Goal: Transaction & Acquisition: Purchase product/service

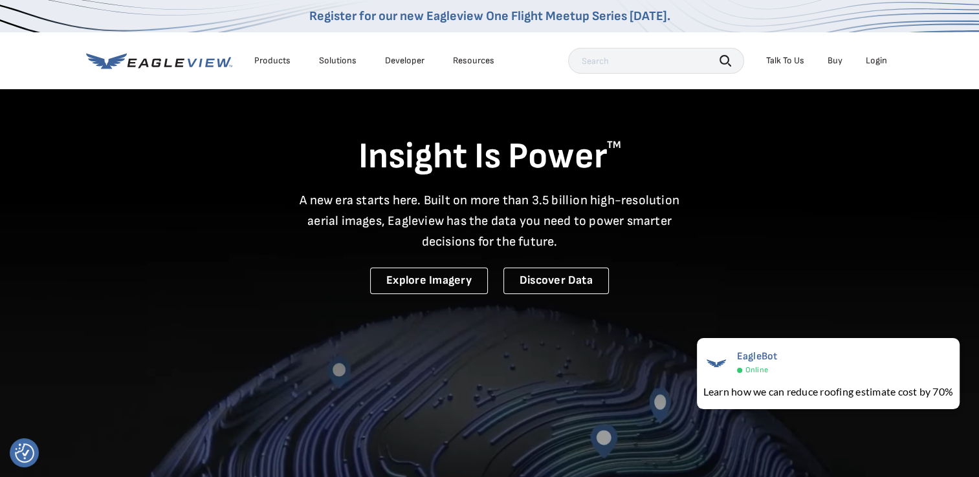
click at [877, 61] on div "Login" at bounding box center [875, 61] width 21 height 12
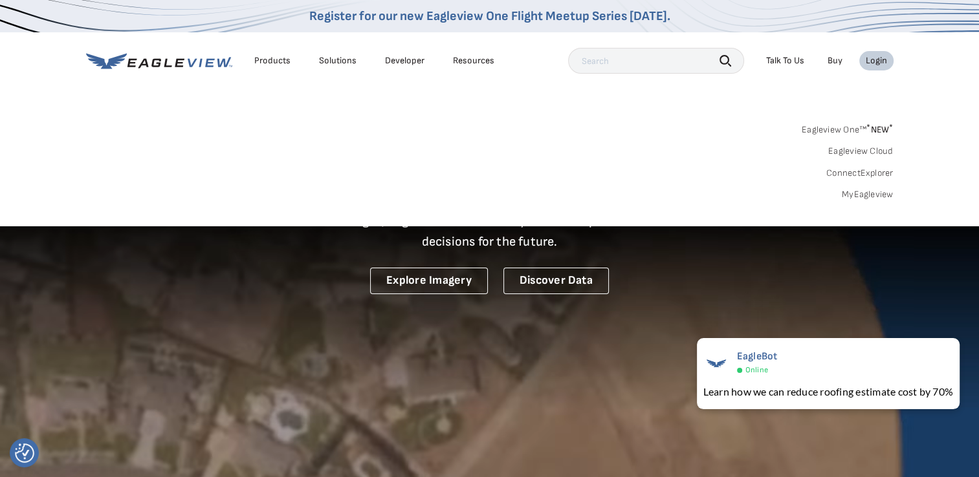
click at [859, 197] on link "MyEagleview" at bounding box center [868, 195] width 52 height 12
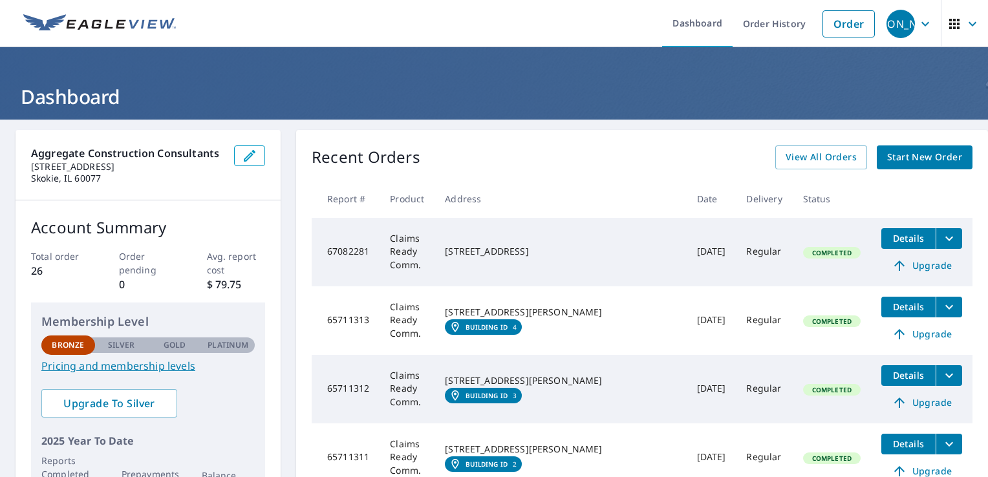
click at [902, 156] on span "Start New Order" at bounding box center [924, 157] width 75 height 16
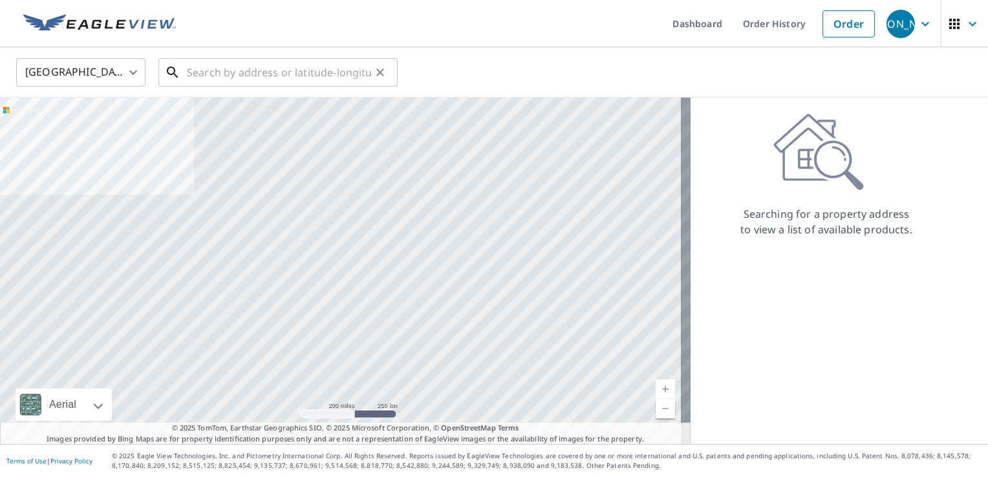
click at [198, 74] on input "text" at bounding box center [279, 72] width 184 height 36
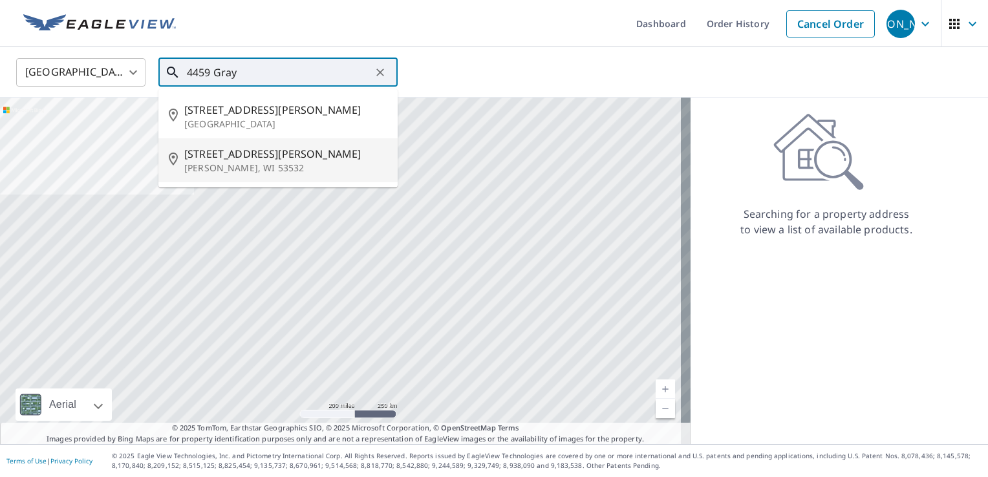
click at [212, 159] on span "[STREET_ADDRESS][PERSON_NAME]" at bounding box center [285, 154] width 203 height 16
type input "[STREET_ADDRESS][PERSON_NAME]"
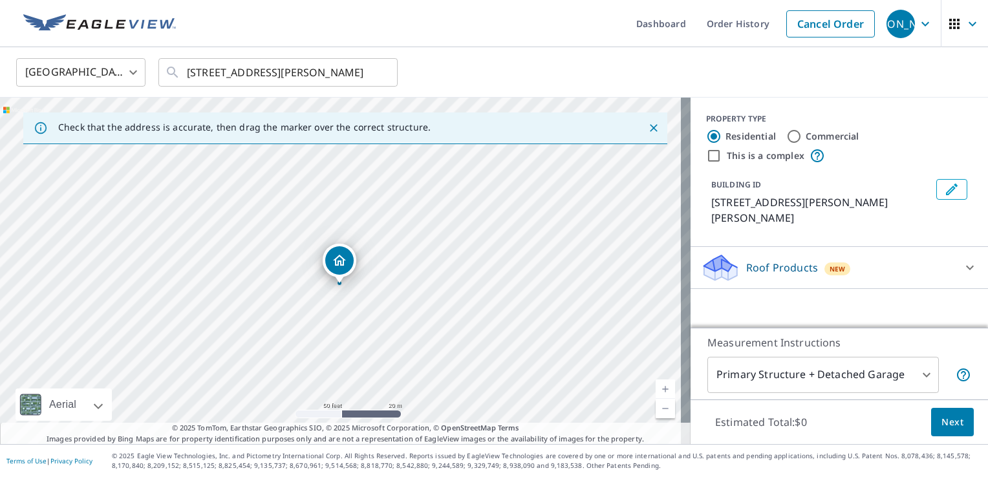
drag, startPoint x: 342, startPoint y: 272, endPoint x: 342, endPoint y: 263, distance: 9.1
click at [962, 260] on icon at bounding box center [970, 268] width 16 height 16
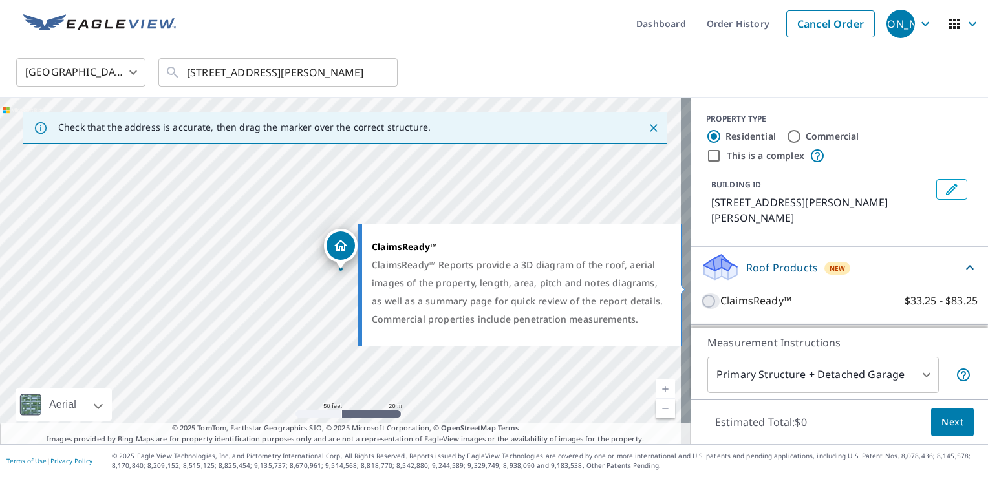
click at [701, 294] on input "ClaimsReady™ $33.25 - $83.25" at bounding box center [710, 302] width 19 height 16
checkbox input "true"
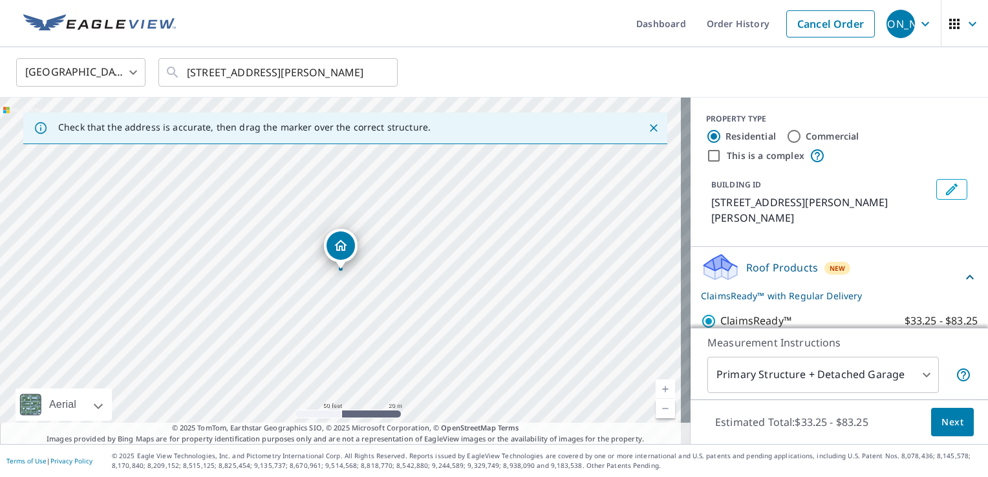
click at [915, 376] on body "[PERSON_NAME] [PERSON_NAME] Dashboard Order History Cancel Order JO [GEOGRAPHIC…" at bounding box center [494, 238] width 988 height 477
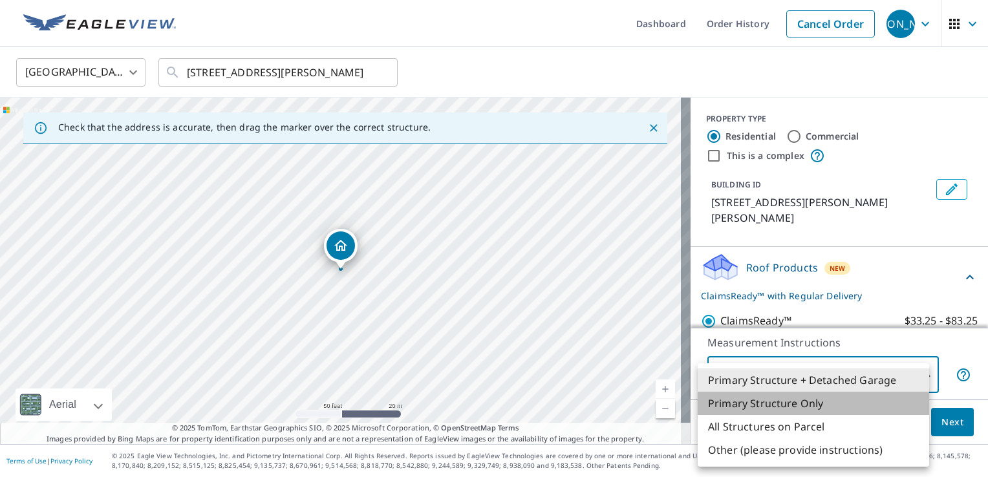
click at [821, 400] on li "Primary Structure Only" at bounding box center [814, 403] width 232 height 23
type input "2"
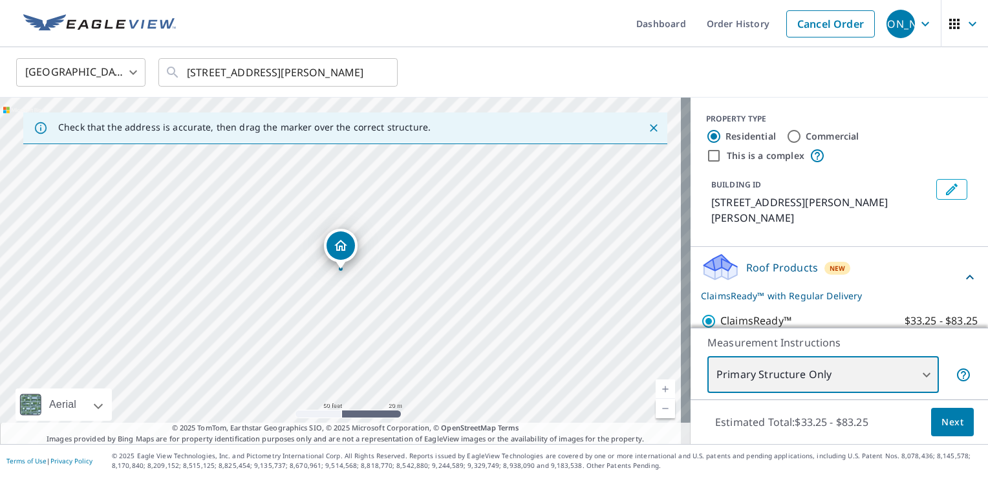
scroll to position [29, 0]
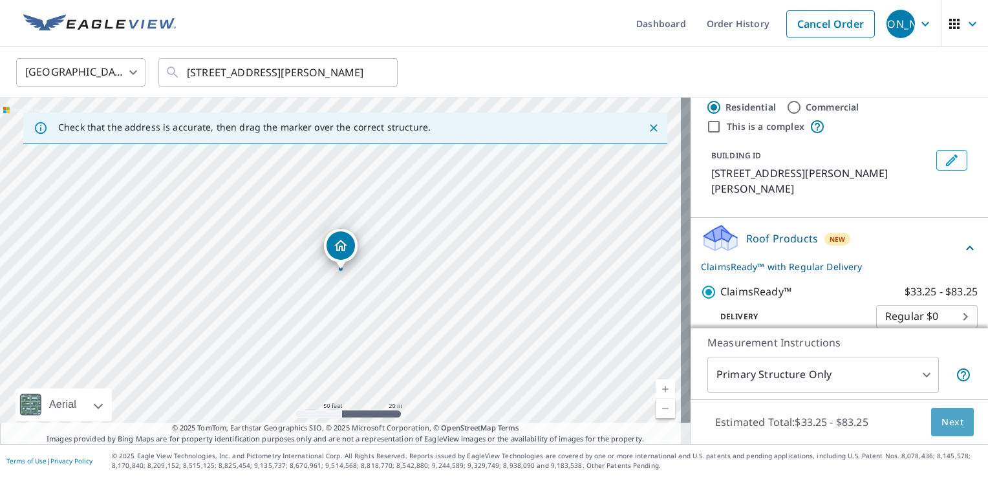
click at [949, 423] on span "Next" at bounding box center [953, 423] width 22 height 16
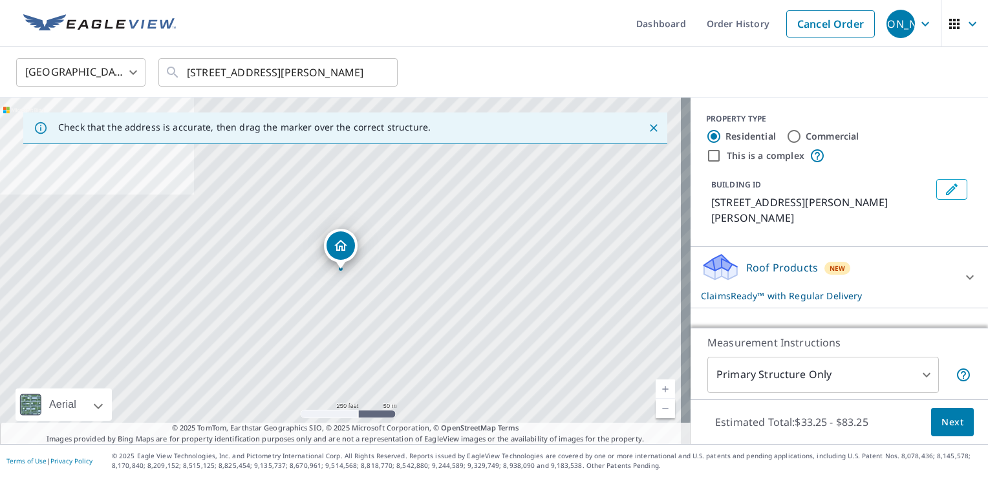
click at [787, 137] on input "Commercial" at bounding box center [795, 137] width 16 height 16
radio input "true"
type input "4"
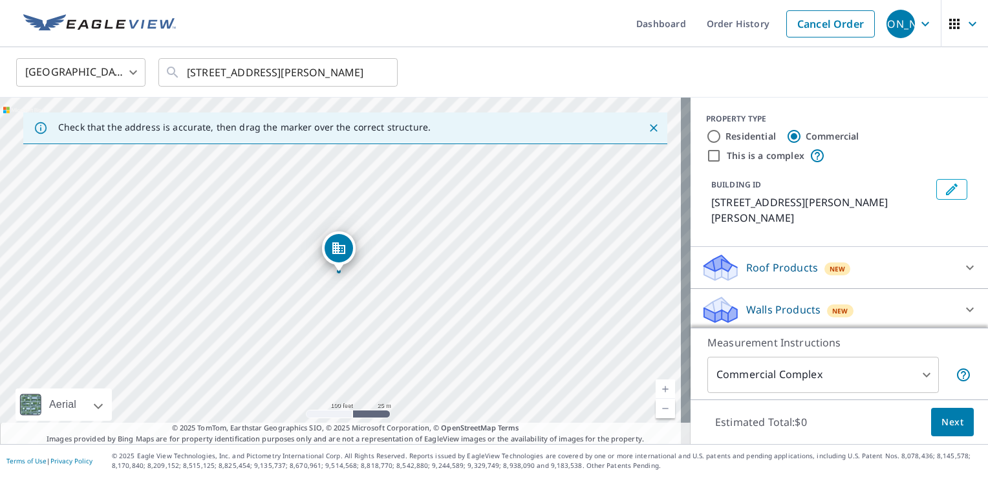
click at [962, 260] on icon at bounding box center [970, 268] width 16 height 16
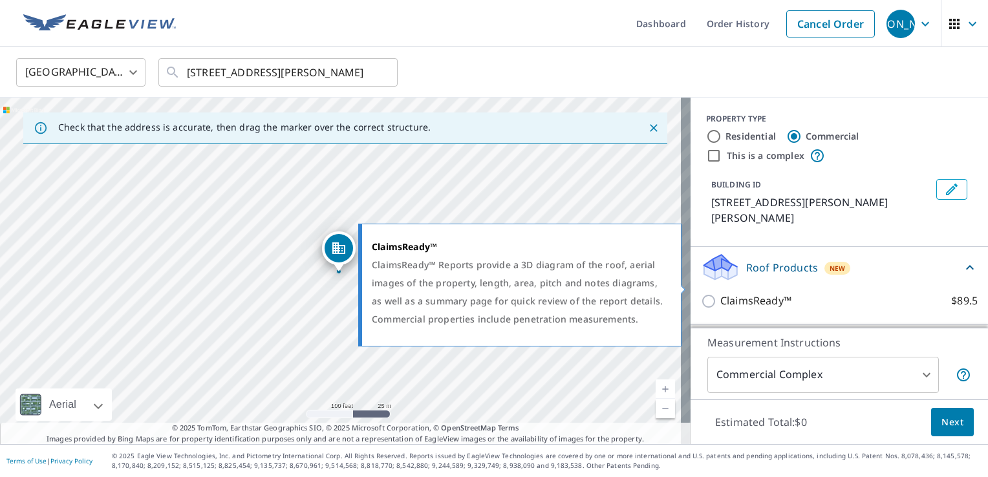
click at [701, 294] on input "ClaimsReady™ $89.5" at bounding box center [710, 302] width 19 height 16
checkbox input "true"
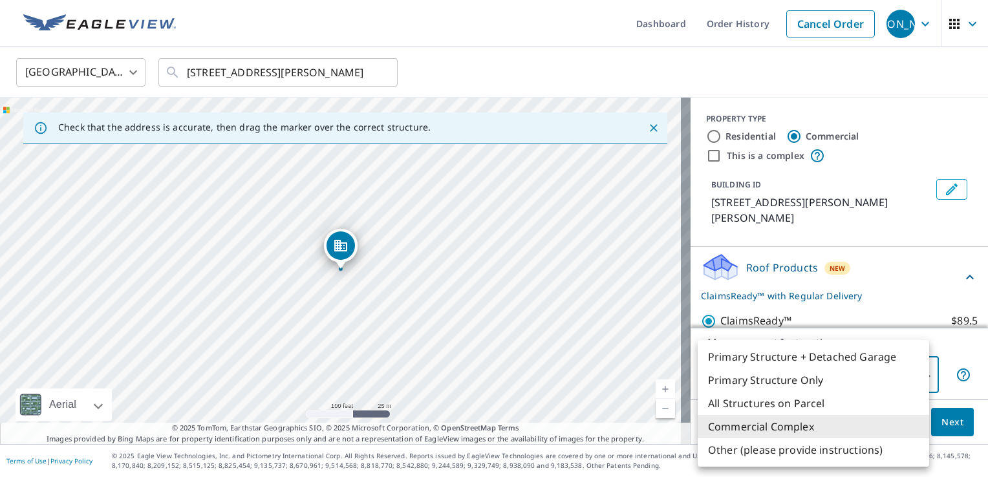
click at [917, 371] on body "[PERSON_NAME] [PERSON_NAME] Dashboard Order History Cancel Order JO [GEOGRAPHIC…" at bounding box center [494, 238] width 988 height 477
click at [824, 380] on li "Primary Structure Only" at bounding box center [814, 380] width 232 height 23
type input "2"
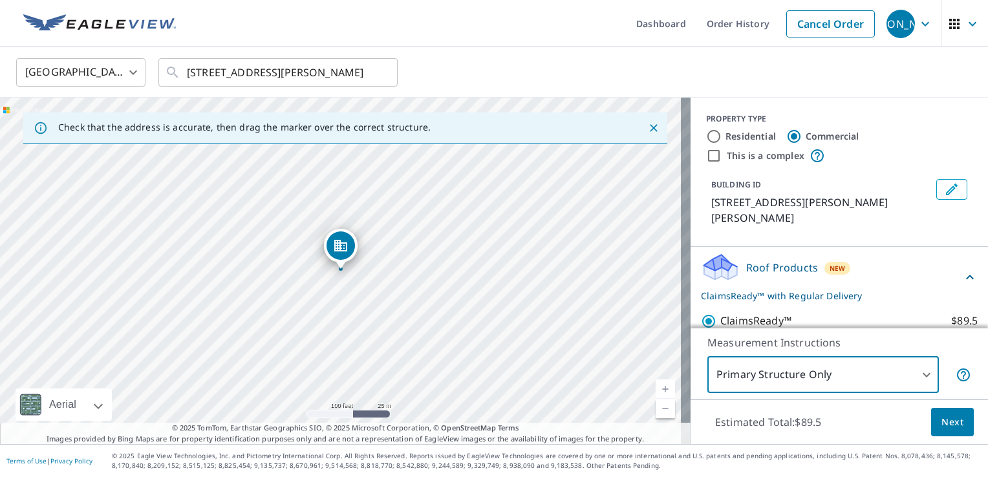
click at [942, 419] on span "Next" at bounding box center [953, 423] width 22 height 16
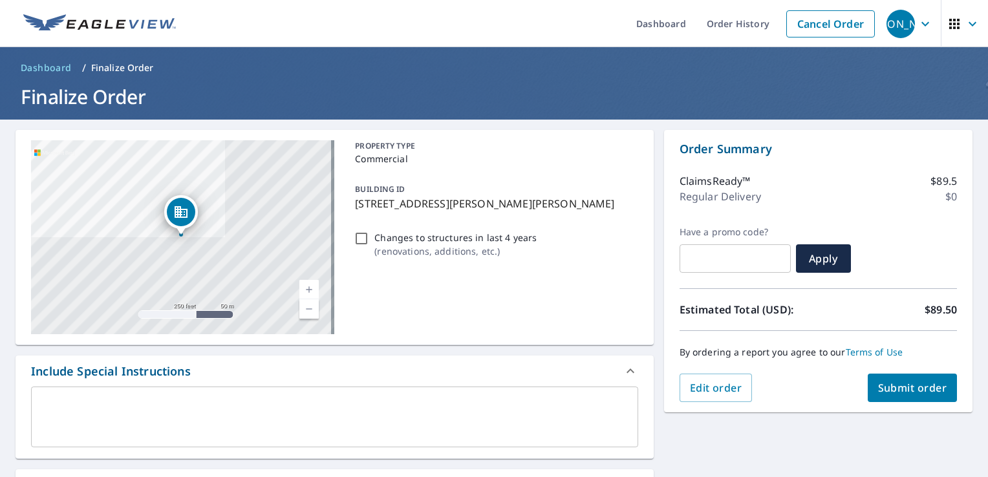
click at [900, 389] on span "Submit order" at bounding box center [912, 388] width 69 height 14
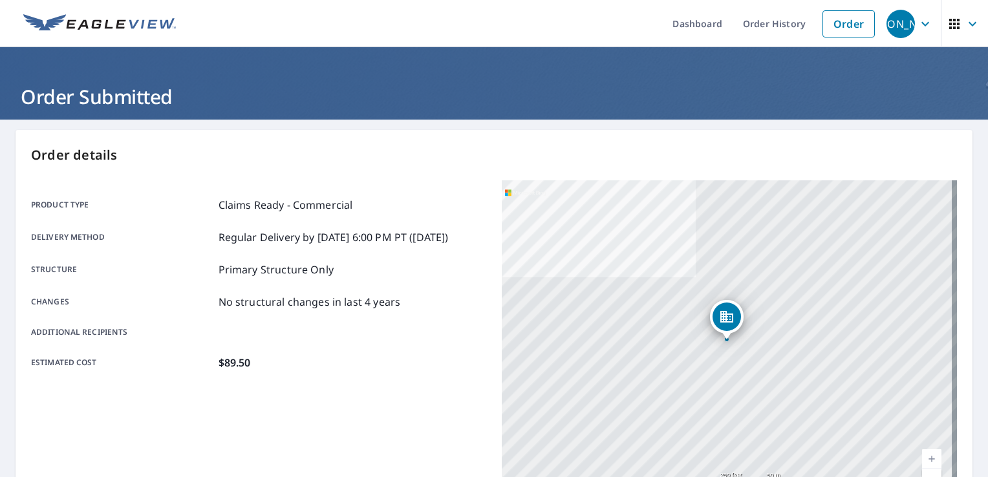
click at [922, 25] on icon "button" at bounding box center [926, 23] width 8 height 5
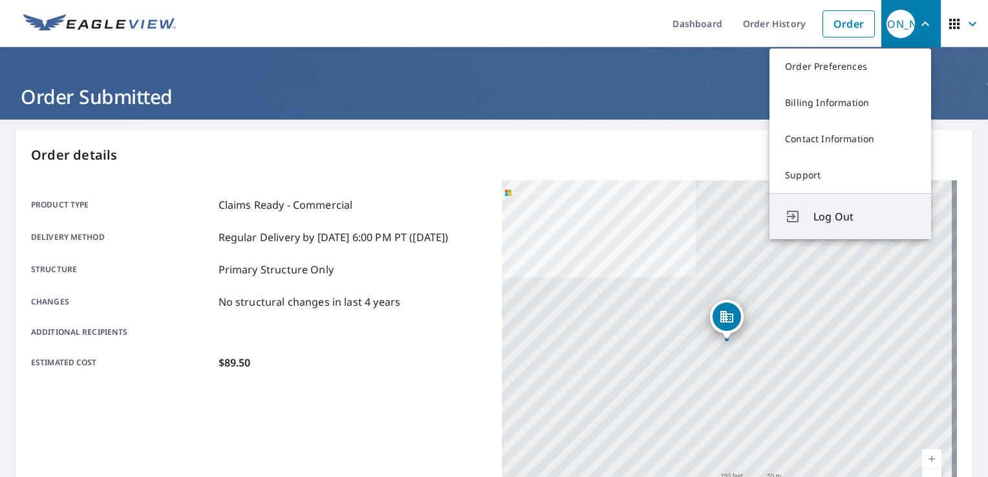
click at [827, 217] on span "Log Out" at bounding box center [865, 217] width 102 height 16
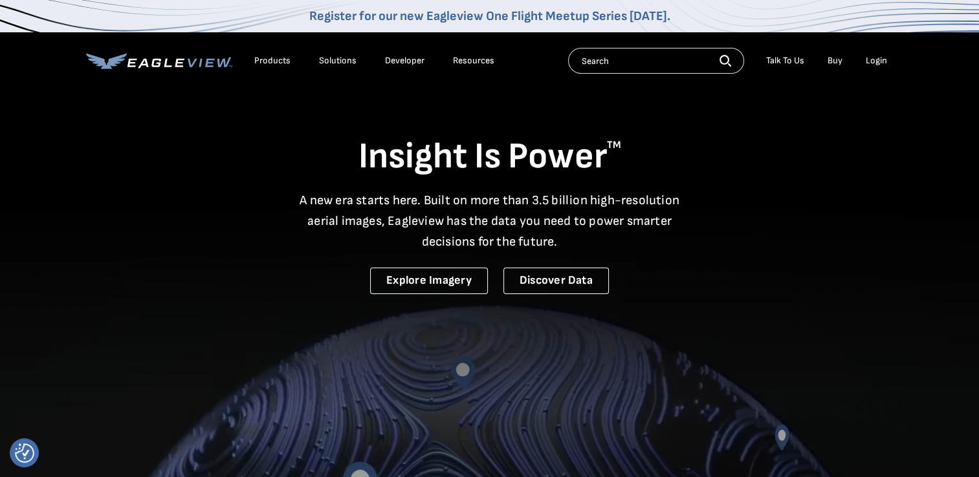
click at [878, 63] on div "Login" at bounding box center [875, 61] width 21 height 12
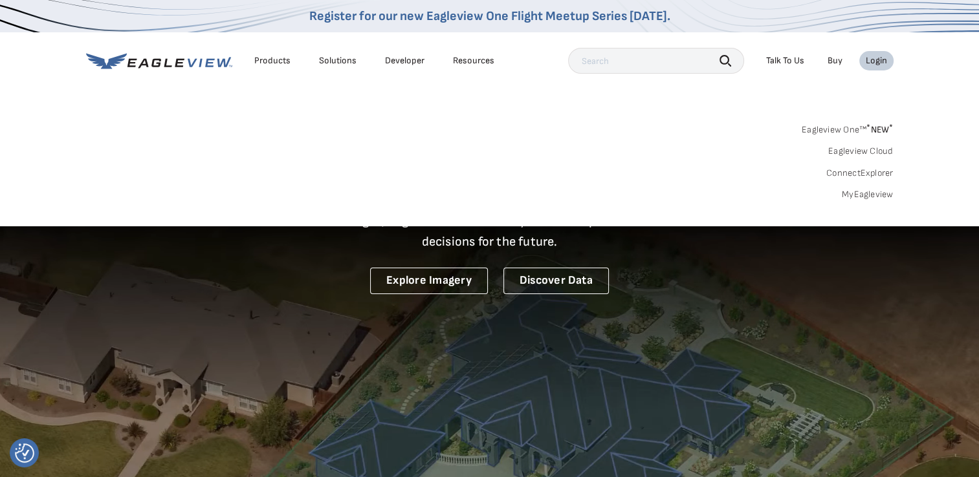
click at [869, 193] on link "MyEagleview" at bounding box center [868, 195] width 52 height 12
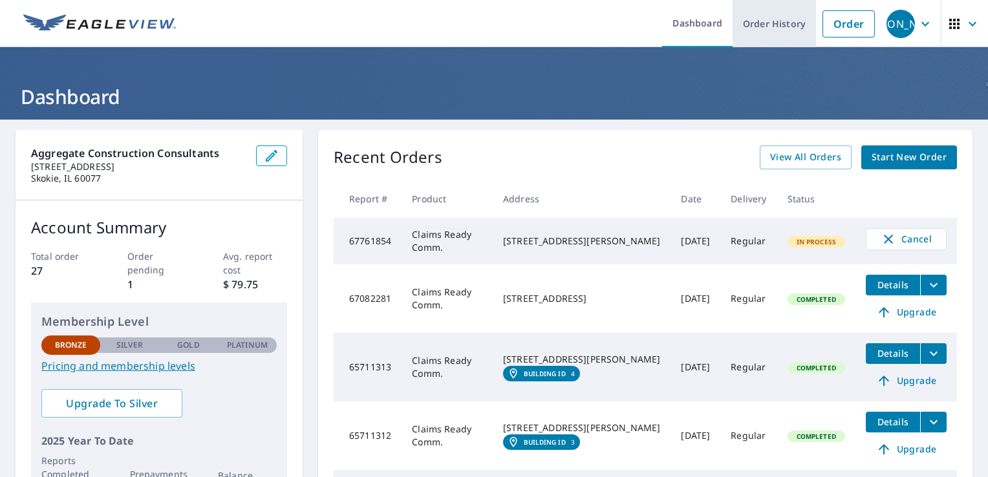
click at [758, 22] on link "Order History" at bounding box center [774, 23] width 83 height 47
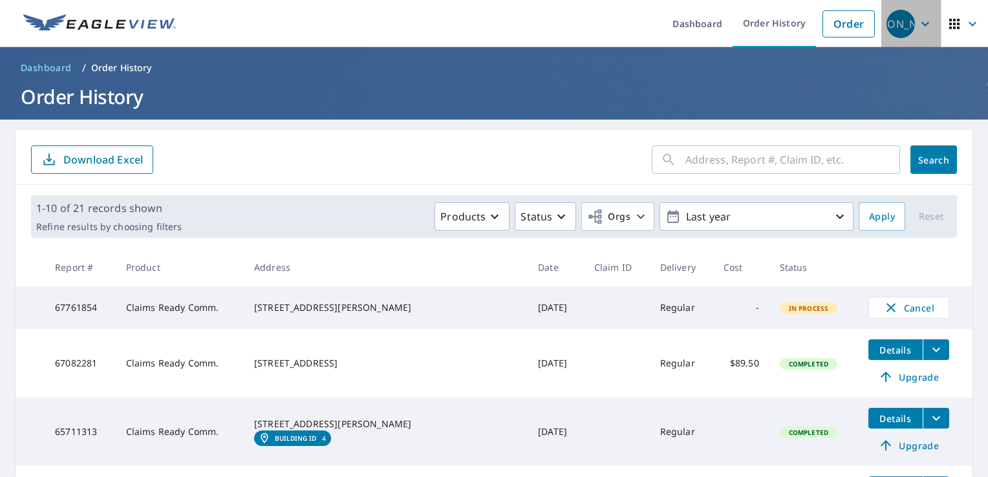
click at [922, 23] on icon "button" at bounding box center [926, 23] width 8 height 5
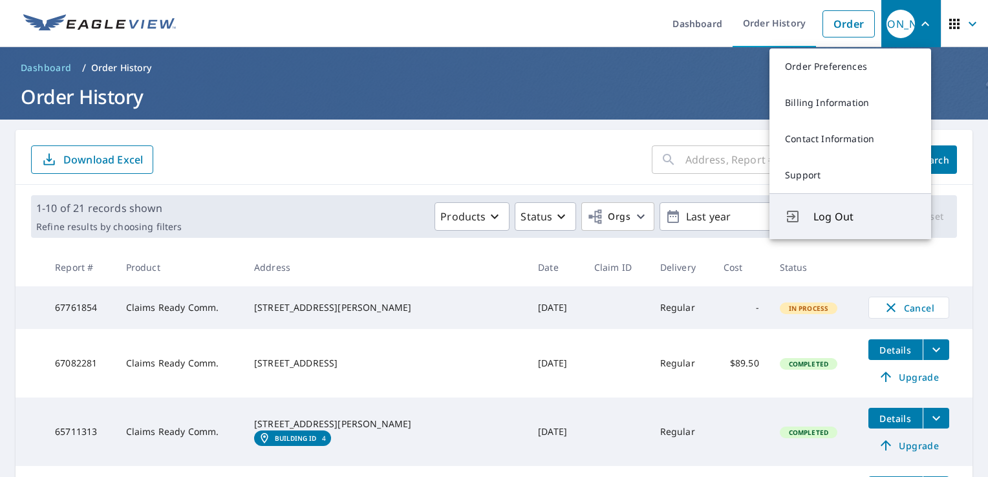
click at [831, 220] on span "Log Out" at bounding box center [865, 217] width 102 height 16
